Goal: Task Accomplishment & Management: Manage account settings

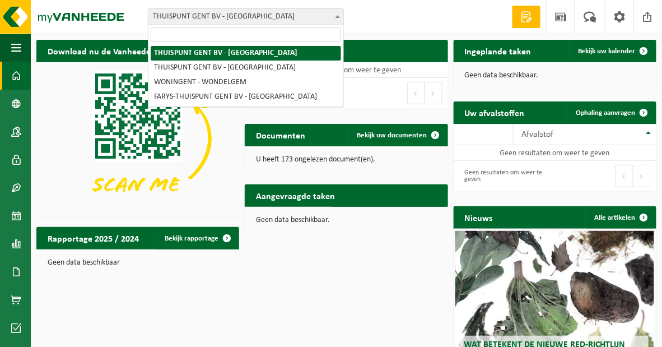
click at [273, 20] on span "THUISPUNT GENT BV - [GEOGRAPHIC_DATA]" at bounding box center [246, 17] width 195 height 16
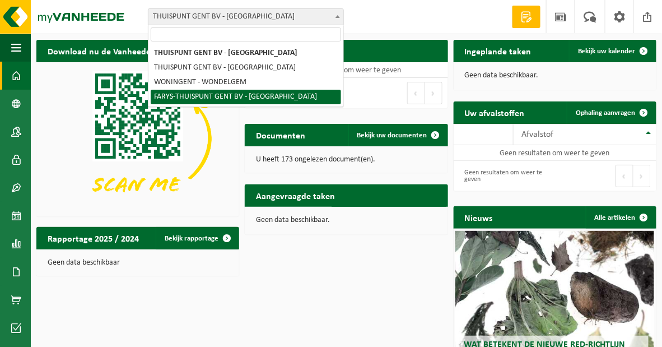
select select "126076"
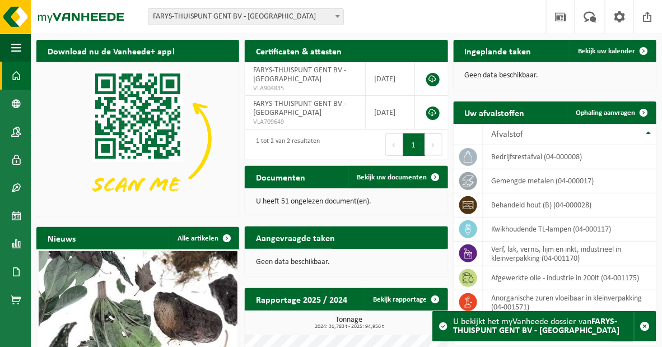
click at [495, 53] on h2 "Ingeplande taken" at bounding box center [498, 51] width 89 height 22
click at [601, 48] on span "Bekijk uw kalender" at bounding box center [607, 51] width 58 height 7
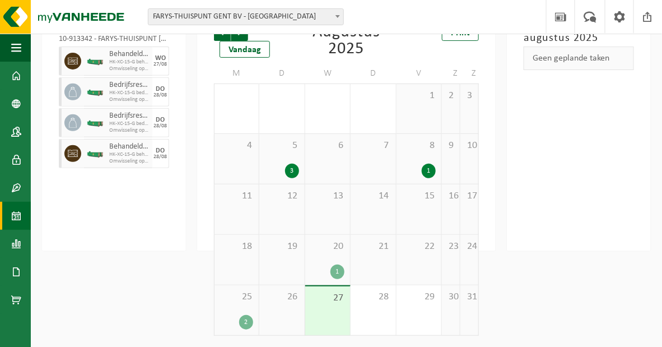
scroll to position [89, 0]
click at [243, 317] on div "2" at bounding box center [246, 322] width 14 height 15
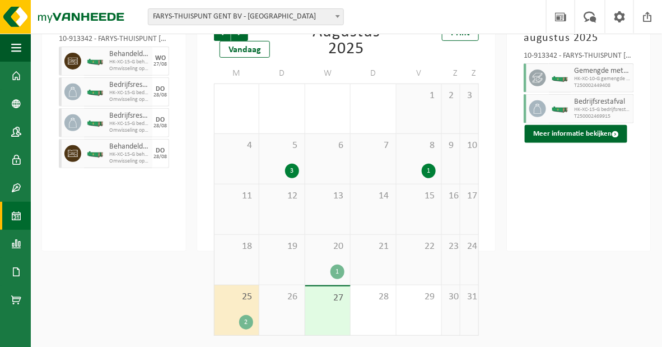
click at [173, 262] on html "Vestiging: THUISPUNT GENT BV - GENT THUISPUNT GENT BV - MARIAKERKE WONINGENT - …" at bounding box center [331, 88] width 662 height 347
click at [156, 262] on html "Vestiging: THUISPUNT GENT BV - GENT THUISPUNT GENT BV - MARIAKERKE WONINGENT - …" at bounding box center [331, 88] width 662 height 347
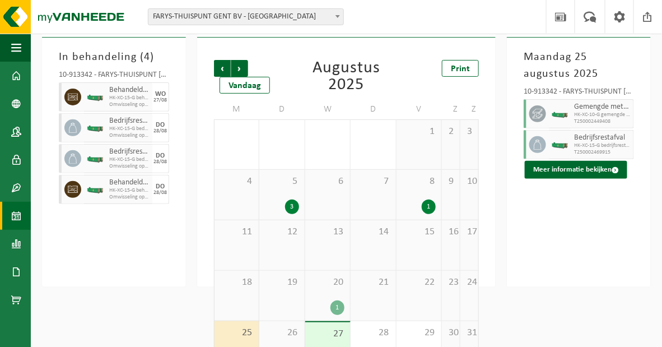
scroll to position [0, 0]
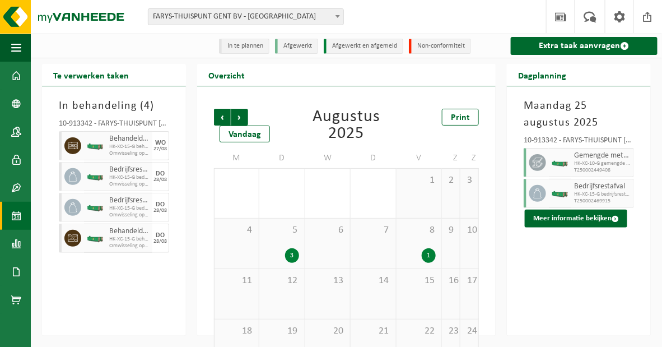
click at [567, 284] on div "Maandag 25 augustus 2025 10-913342 - FARYS-THUISPUNT GENT BV - MARIAKERKE Gemen…" at bounding box center [579, 210] width 144 height 249
click at [143, 243] on span "button" at bounding box center [144, 238] width 9 height 22
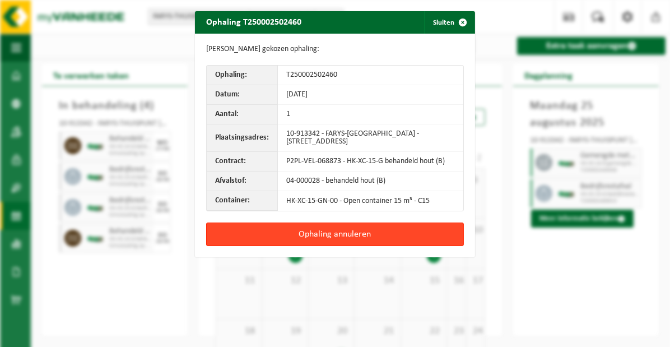
click at [245, 246] on button "Ophaling annuleren" at bounding box center [335, 234] width 258 height 24
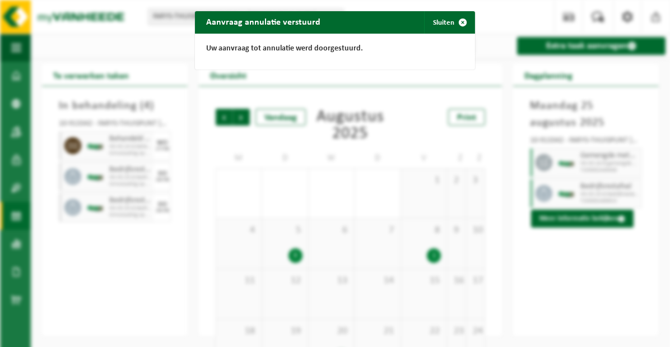
click at [61, 269] on div "Aanvraag annulatie verstuurd Sluiten Uw aanvraag tot annulatie werd doorgestuur…" at bounding box center [335, 173] width 670 height 347
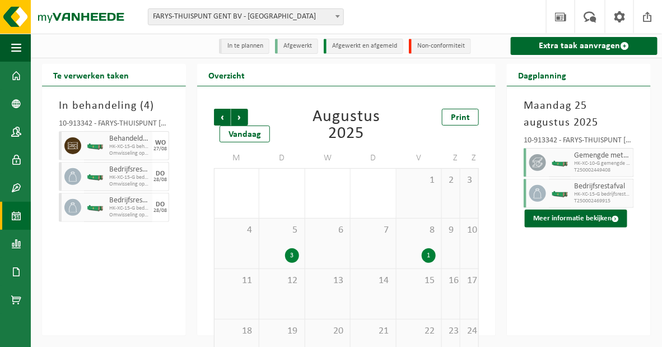
click at [100, 266] on div "In behandeling ( 4 ) 10-913342 - FARYS-THUISPUNT GENT BV - MARIAKERKE Behandeld…" at bounding box center [114, 210] width 144 height 249
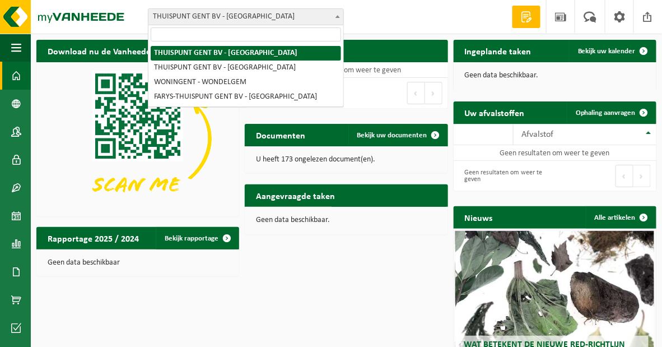
click at [249, 22] on span "THUISPUNT GENT BV - [GEOGRAPHIC_DATA]" at bounding box center [246, 17] width 195 height 16
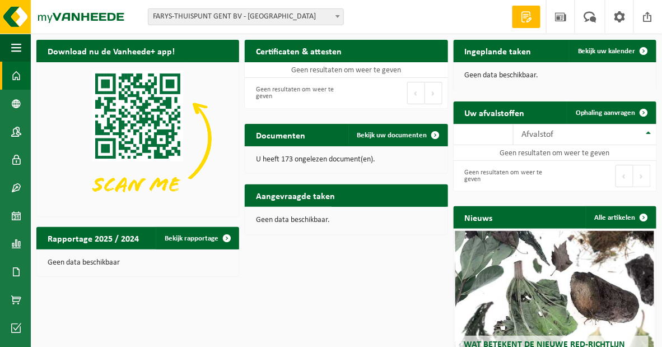
select select "126076"
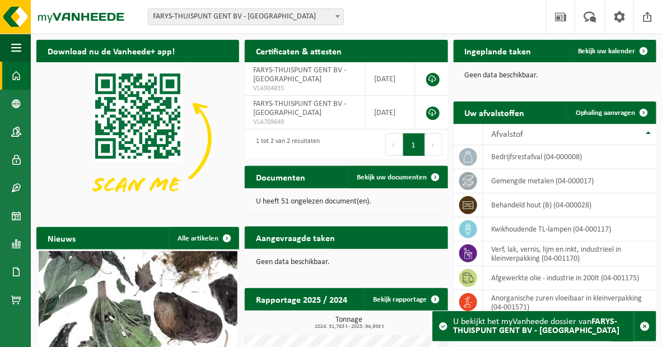
click at [596, 321] on strong "FARYS-THUISPUNT GENT BV - [GEOGRAPHIC_DATA]" at bounding box center [536, 326] width 166 height 18
click at [580, 333] on strong "FARYS-THUISPUNT GENT BV - [GEOGRAPHIC_DATA]" at bounding box center [536, 326] width 166 height 18
click at [443, 326] on span at bounding box center [443, 326] width 9 height 9
click at [443, 327] on span at bounding box center [443, 326] width 9 height 9
click at [509, 328] on strong "FARYS-THUISPUNT GENT BV - [GEOGRAPHIC_DATA]" at bounding box center [536, 326] width 166 height 18
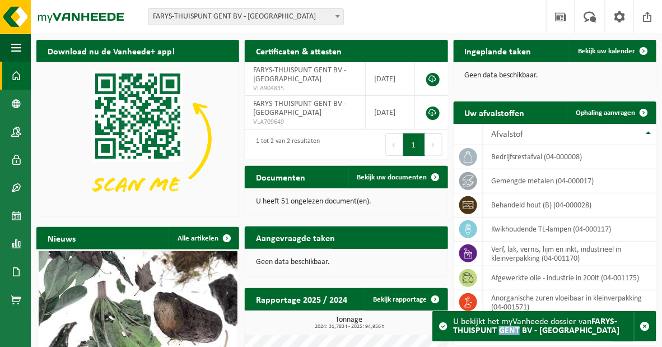
click at [509, 330] on strong "FARYS-THUISPUNT GENT BV - [GEOGRAPHIC_DATA]" at bounding box center [536, 326] width 166 height 18
drag, startPoint x: 509, startPoint y: 330, endPoint x: 442, endPoint y: 328, distance: 67.8
click at [442, 328] on span at bounding box center [443, 326] width 9 height 9
click at [444, 327] on span at bounding box center [443, 326] width 9 height 9
click at [444, 326] on span at bounding box center [443, 326] width 9 height 9
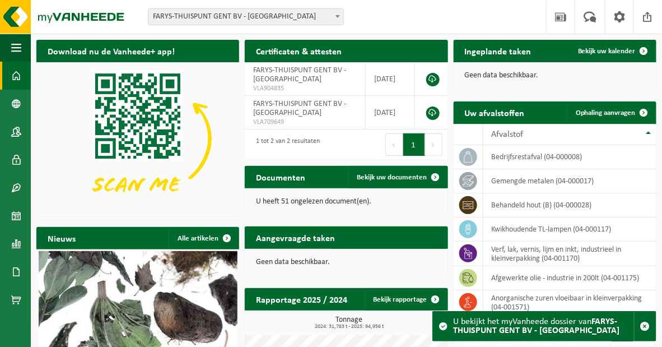
click at [444, 326] on span at bounding box center [443, 326] width 9 height 9
click at [444, 325] on span at bounding box center [443, 326] width 9 height 9
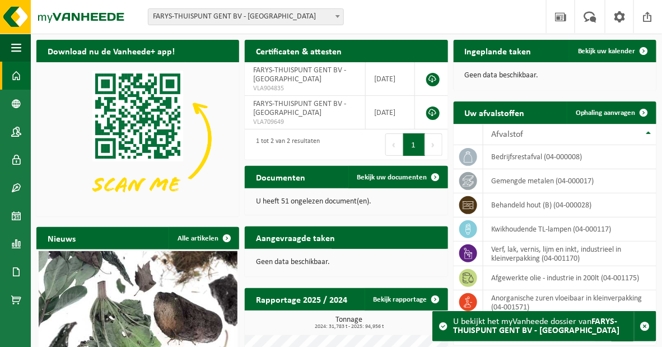
click at [495, 329] on strong "FARYS-THUISPUNT GENT BV - [GEOGRAPHIC_DATA]" at bounding box center [536, 326] width 166 height 18
click at [565, 326] on strong "FARYS-THUISPUNT GENT BV - [GEOGRAPHIC_DATA]" at bounding box center [536, 326] width 166 height 18
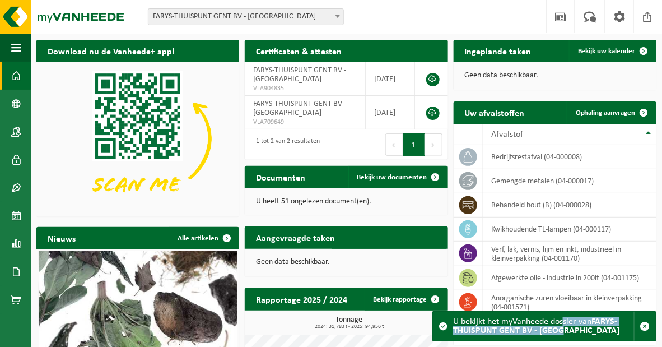
click at [565, 326] on strong "FARYS-THUISPUNT GENT BV - [GEOGRAPHIC_DATA]" at bounding box center [536, 326] width 166 height 18
click at [438, 175] on span at bounding box center [436, 177] width 22 height 22
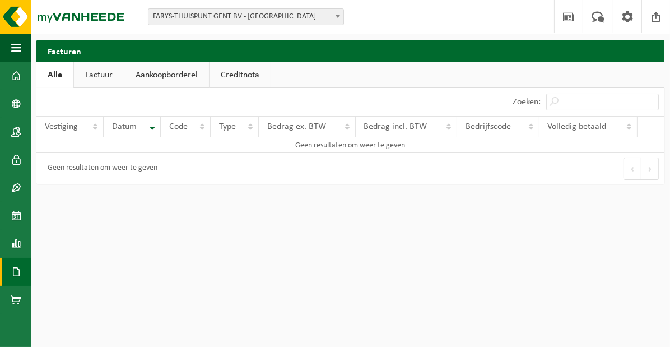
click at [96, 84] on link "Factuur" at bounding box center [99, 75] width 50 height 26
click at [140, 80] on link "Aankoopborderel" at bounding box center [168, 75] width 85 height 26
click at [13, 135] on span at bounding box center [16, 132] width 10 height 28
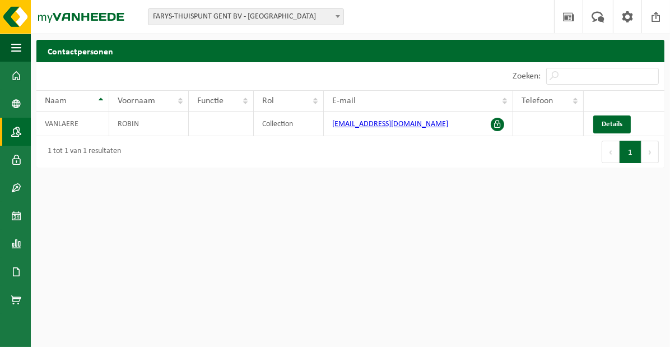
click at [170, 227] on html "Vestiging: THUISPUNT GENT BV - GENT THUISPUNT [GEOGRAPHIC_DATA] BV - MARIAKERKE…" at bounding box center [335, 173] width 670 height 347
click at [16, 160] on span at bounding box center [16, 160] width 10 height 28
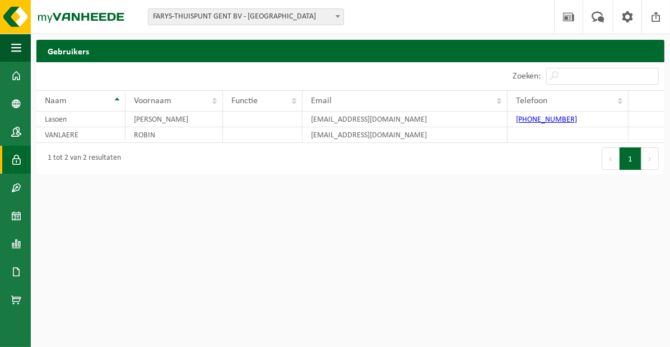
click at [143, 343] on html "Vestiging: THUISPUNT GENT BV - GENT THUISPUNT [GEOGRAPHIC_DATA] BV - MARIAKERKE…" at bounding box center [335, 173] width 670 height 347
click at [100, 219] on html "Vestiging: THUISPUNT GENT BV - GENT THUISPUNT [GEOGRAPHIC_DATA] BV - MARIAKERKE…" at bounding box center [335, 173] width 670 height 347
drag, startPoint x: 100, startPoint y: 219, endPoint x: 252, endPoint y: 306, distance: 175.2
click at [252, 306] on html "Vestiging: THUISPUNT GENT BV - GENT THUISPUNT [GEOGRAPHIC_DATA] BV - MARIAKERKE…" at bounding box center [335, 173] width 670 height 347
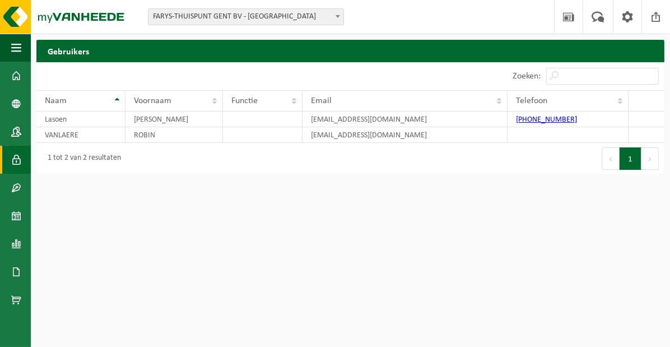
click at [326, 233] on html "Vestiging: THUISPUNT GENT BV - GENT THUISPUNT [GEOGRAPHIC_DATA] BV - MARIAKERKE…" at bounding box center [335, 173] width 670 height 347
click at [21, 184] on link "Contracten" at bounding box center [15, 188] width 31 height 28
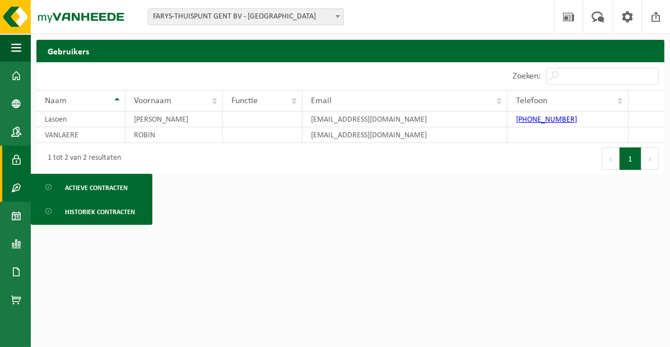
click at [197, 289] on html "Vestiging: THUISPUNT GENT BV - GENT THUISPUNT [GEOGRAPHIC_DATA] BV - MARIAKERKE…" at bounding box center [335, 173] width 670 height 347
